Goal: Transaction & Acquisition: Purchase product/service

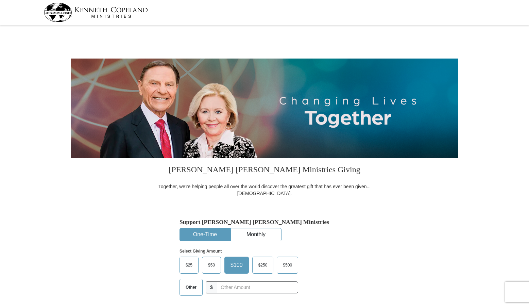
select select "SC"
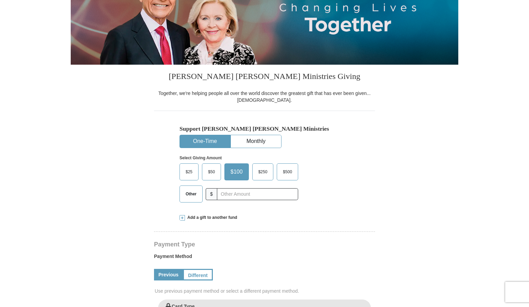
scroll to position [102, 0]
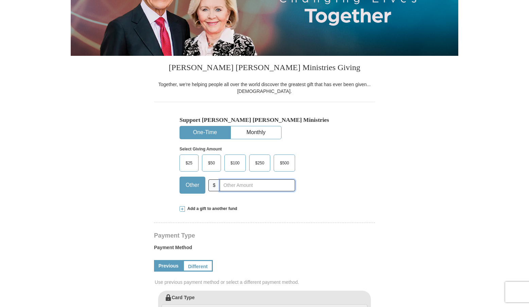
click at [238, 186] on input "text" at bounding box center [257, 185] width 75 height 12
type input "966"
click at [390, 182] on form "[PERSON_NAME] [PERSON_NAME] Ministries Giving Together, we're helping people al…" at bounding box center [265, 291] width 388 height 732
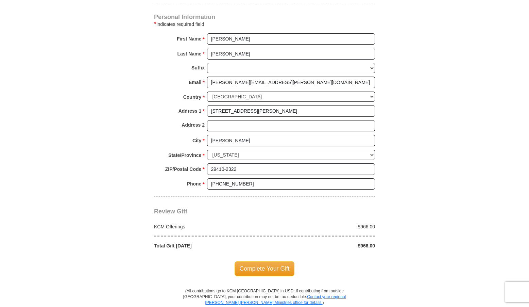
scroll to position [510, 0]
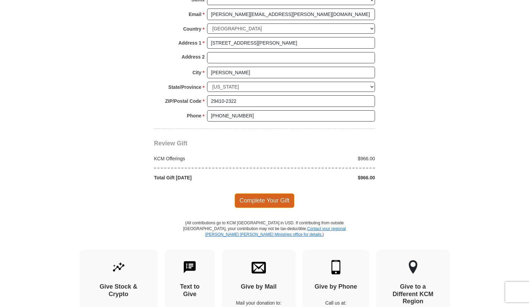
click at [271, 197] on span "Complete Your Gift" at bounding box center [265, 200] width 60 height 14
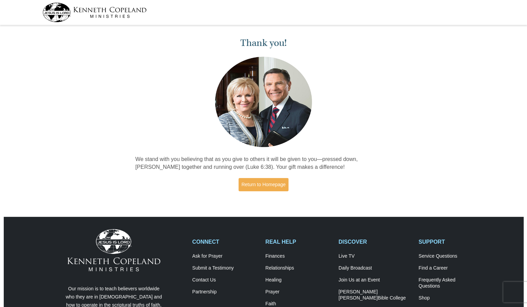
click at [104, 9] on img at bounding box center [95, 12] width 104 height 19
